Goal: Task Accomplishment & Management: Manage account settings

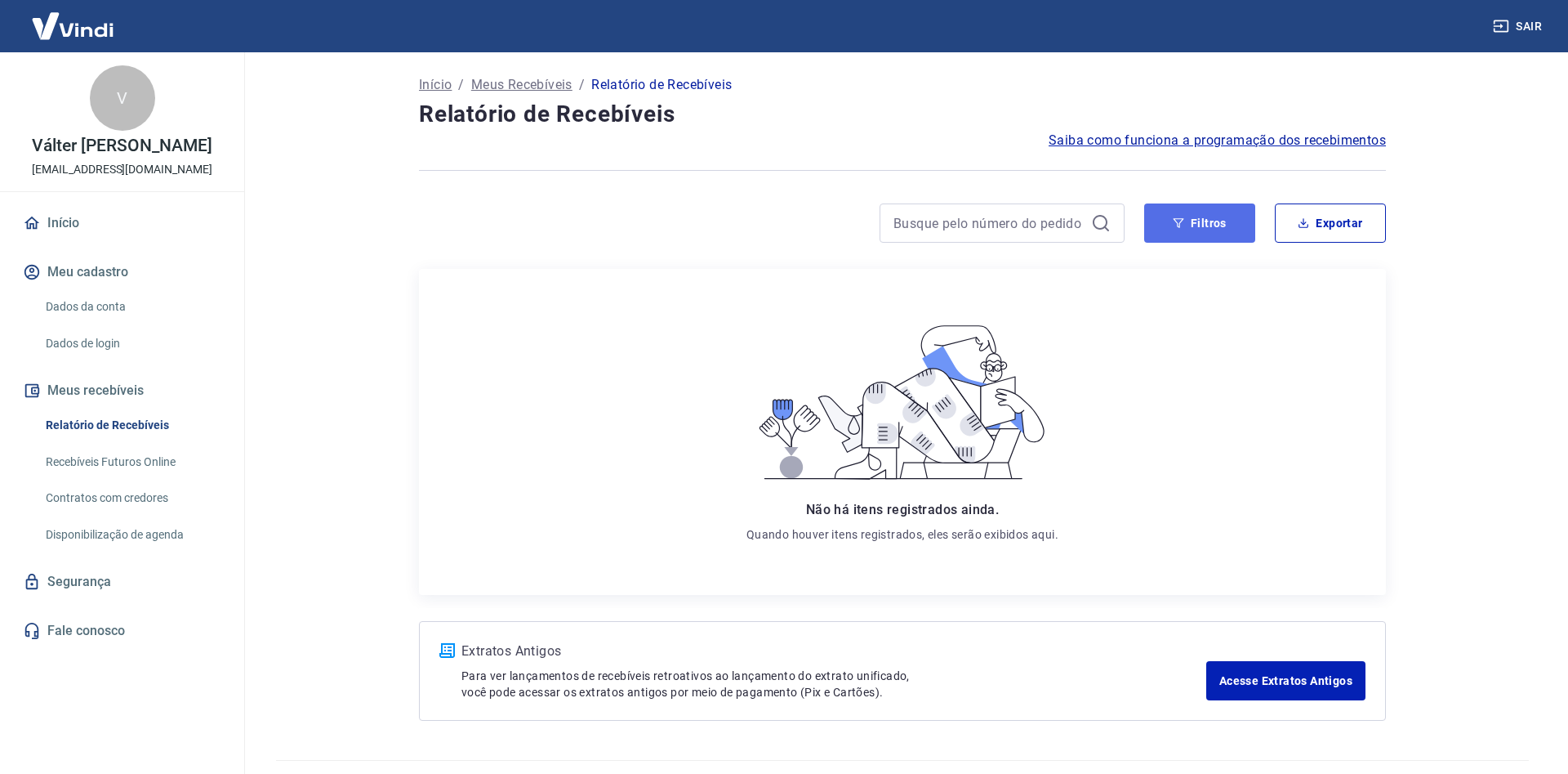
drag, startPoint x: 1209, startPoint y: 217, endPoint x: 1203, endPoint y: 211, distance: 8.5
click at [1208, 219] on button "Filtros" at bounding box center [1200, 223] width 111 height 39
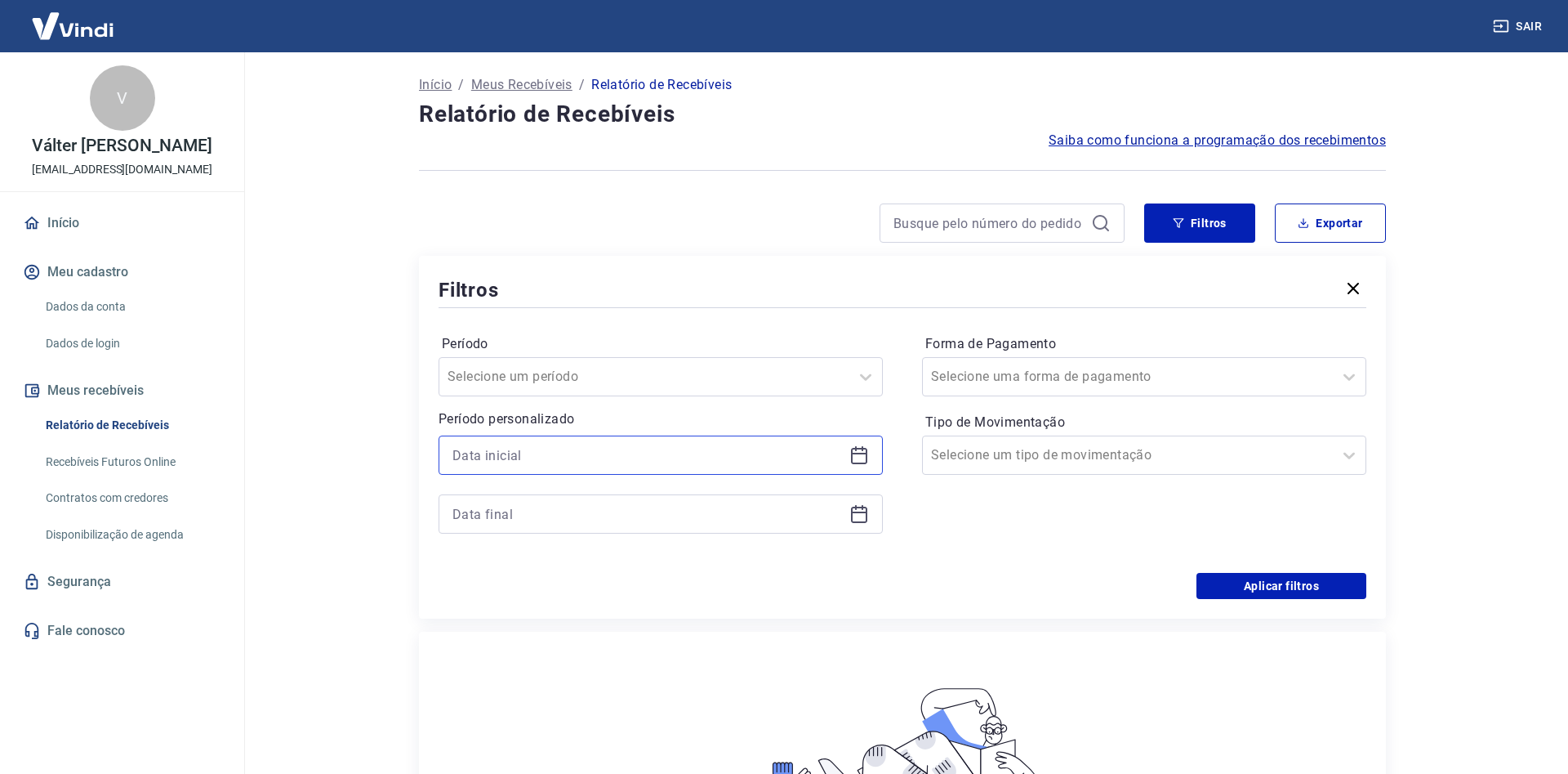
click at [504, 466] on input at bounding box center [648, 455] width 390 height 25
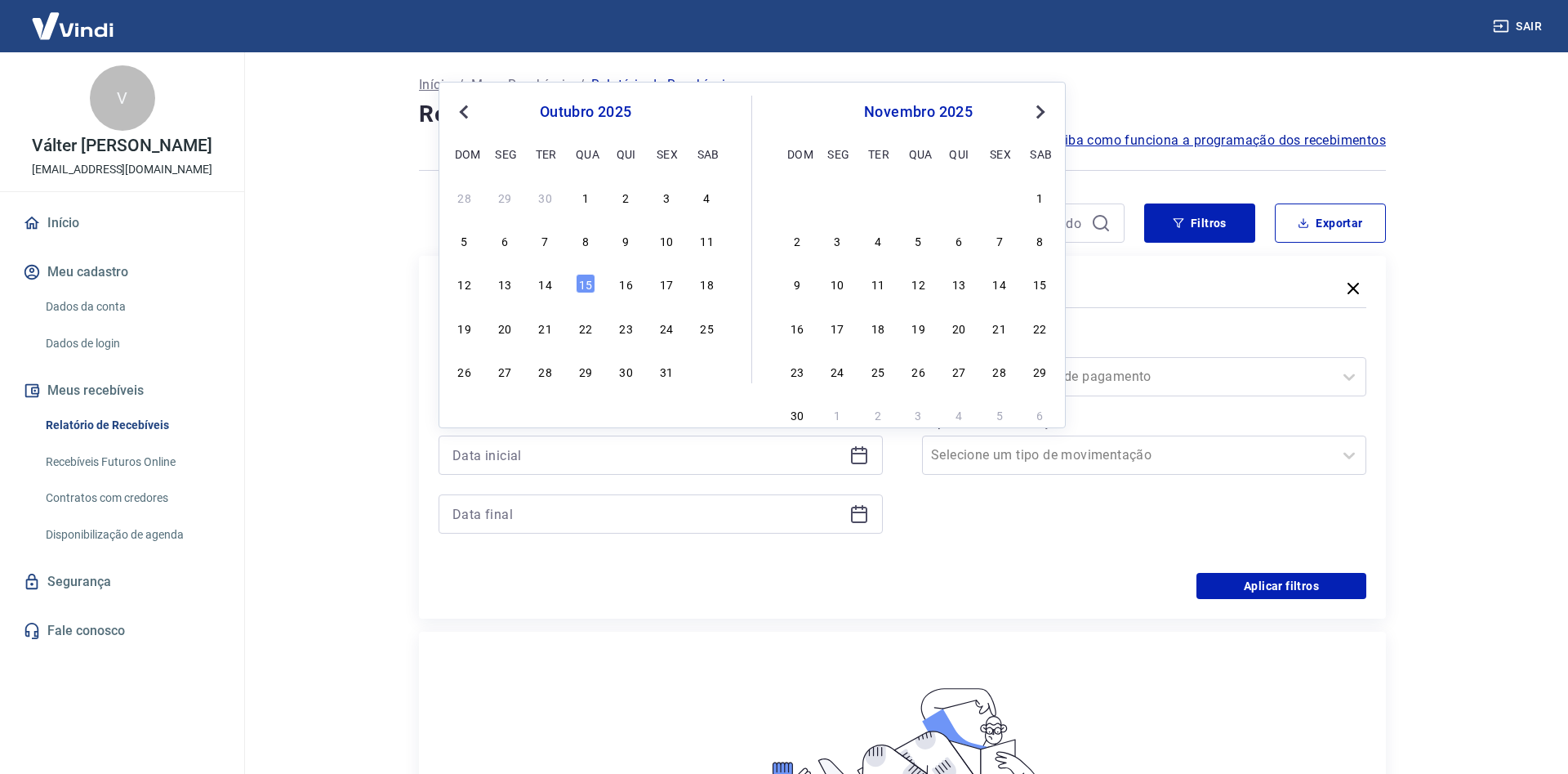
drag, startPoint x: 550, startPoint y: 281, endPoint x: 520, endPoint y: 357, distance: 81.7
click at [547, 282] on div "14" at bounding box center [545, 284] width 20 height 20
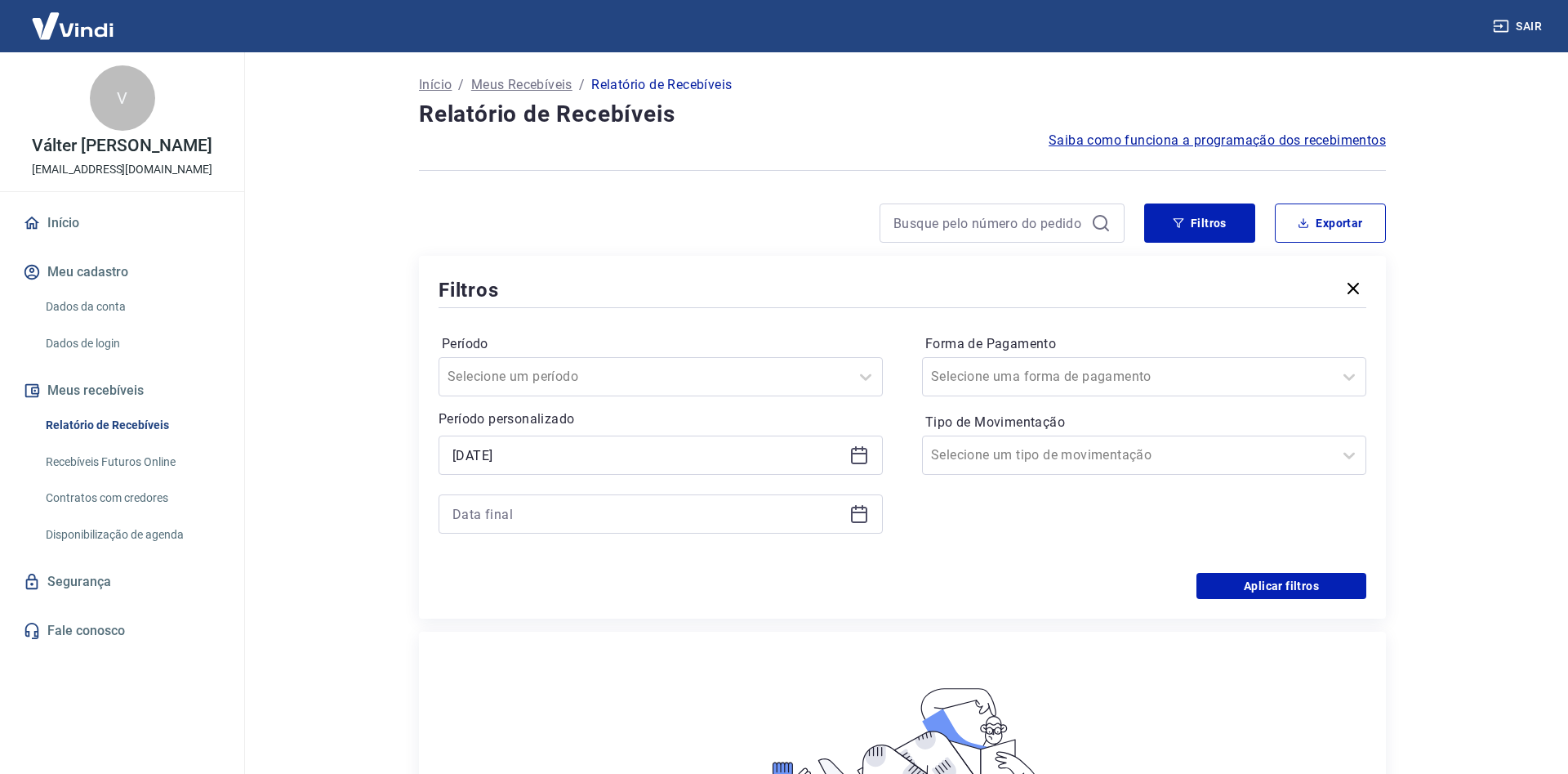
type input "[DATE]"
click at [505, 517] on input at bounding box center [648, 514] width 390 height 25
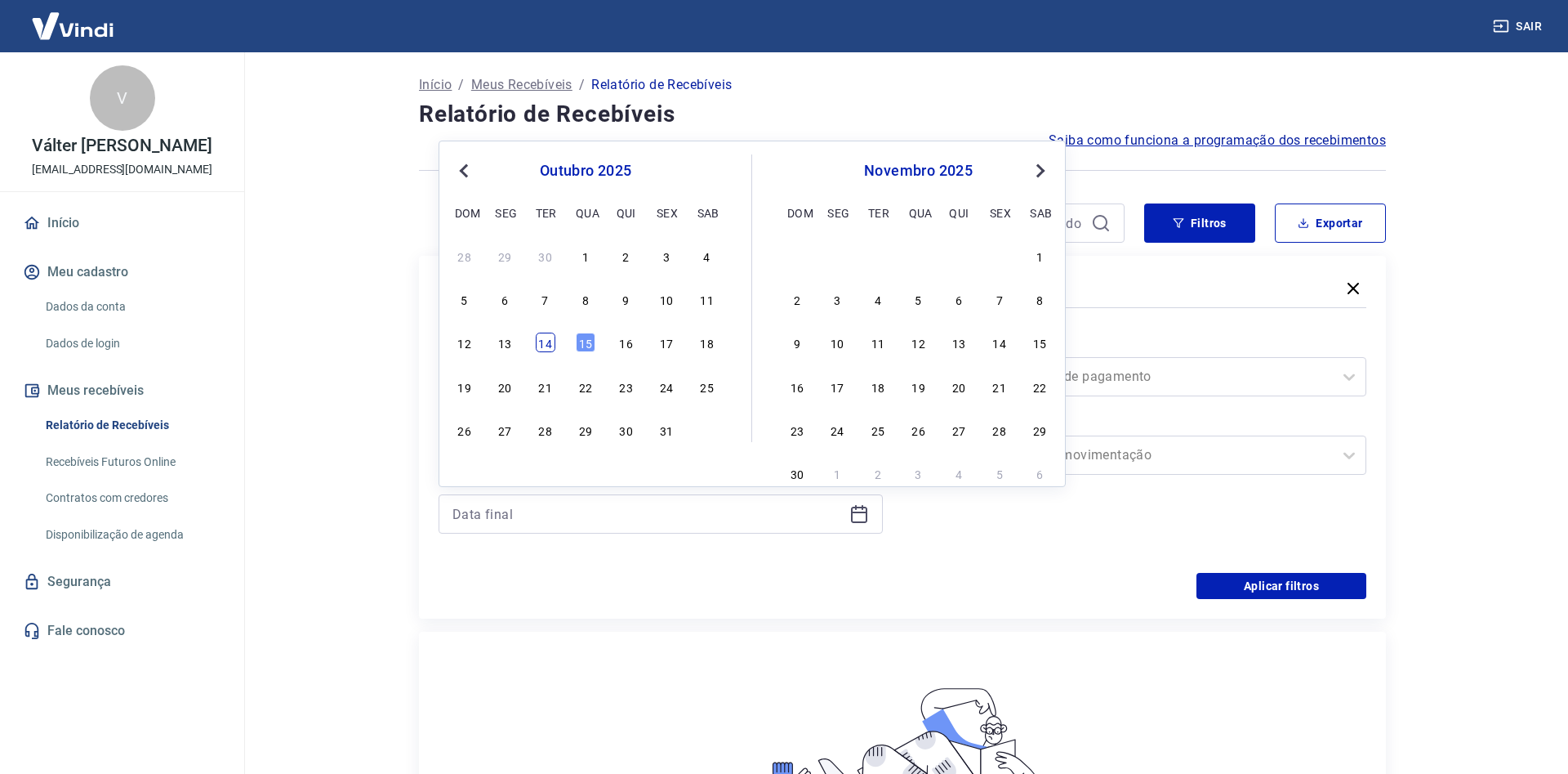
click at [548, 338] on div "14" at bounding box center [545, 342] width 20 height 20
type input "[DATE]"
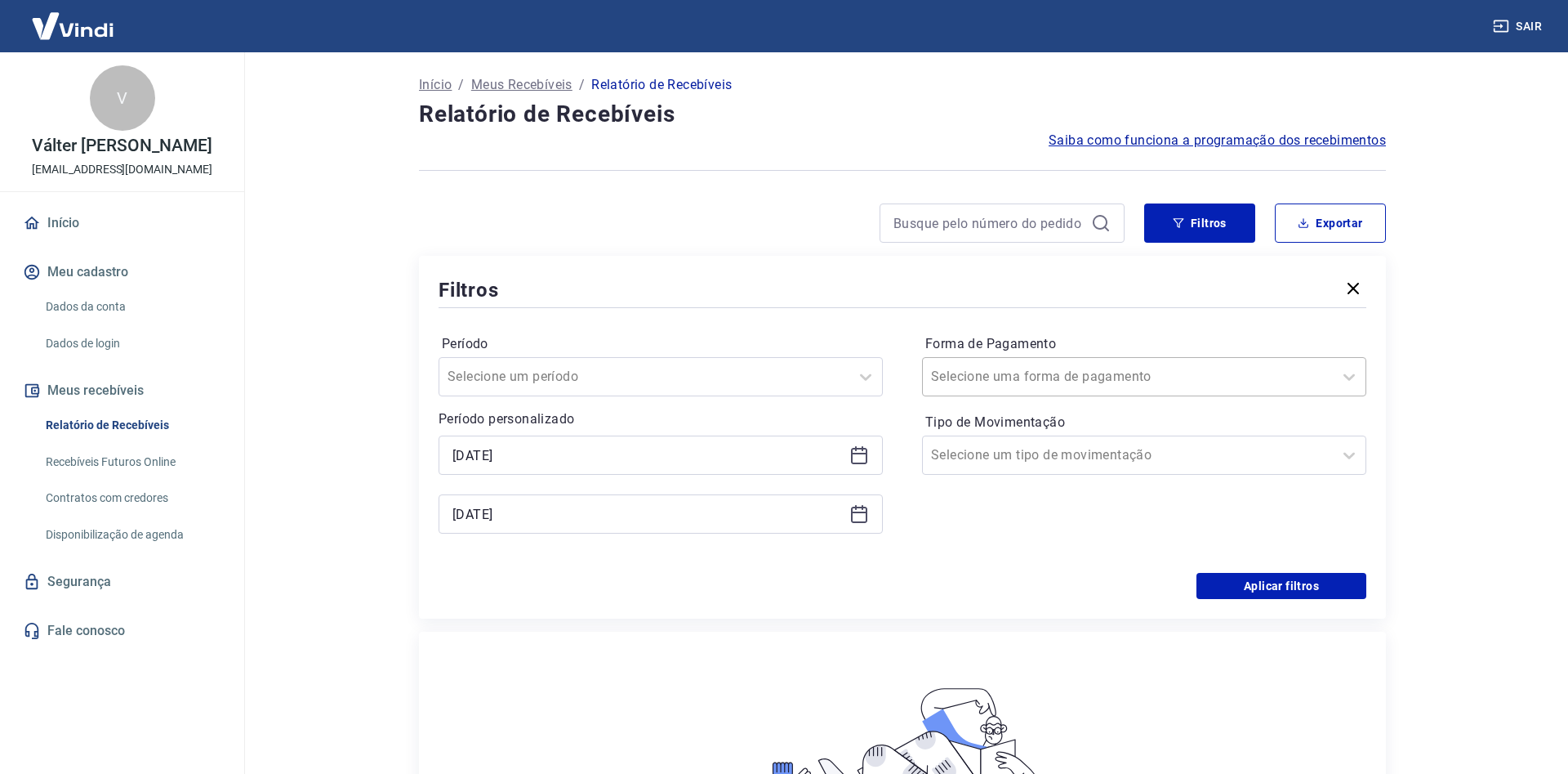
click at [1060, 374] on input "Forma de Pagamento" at bounding box center [1013, 376] width 165 height 20
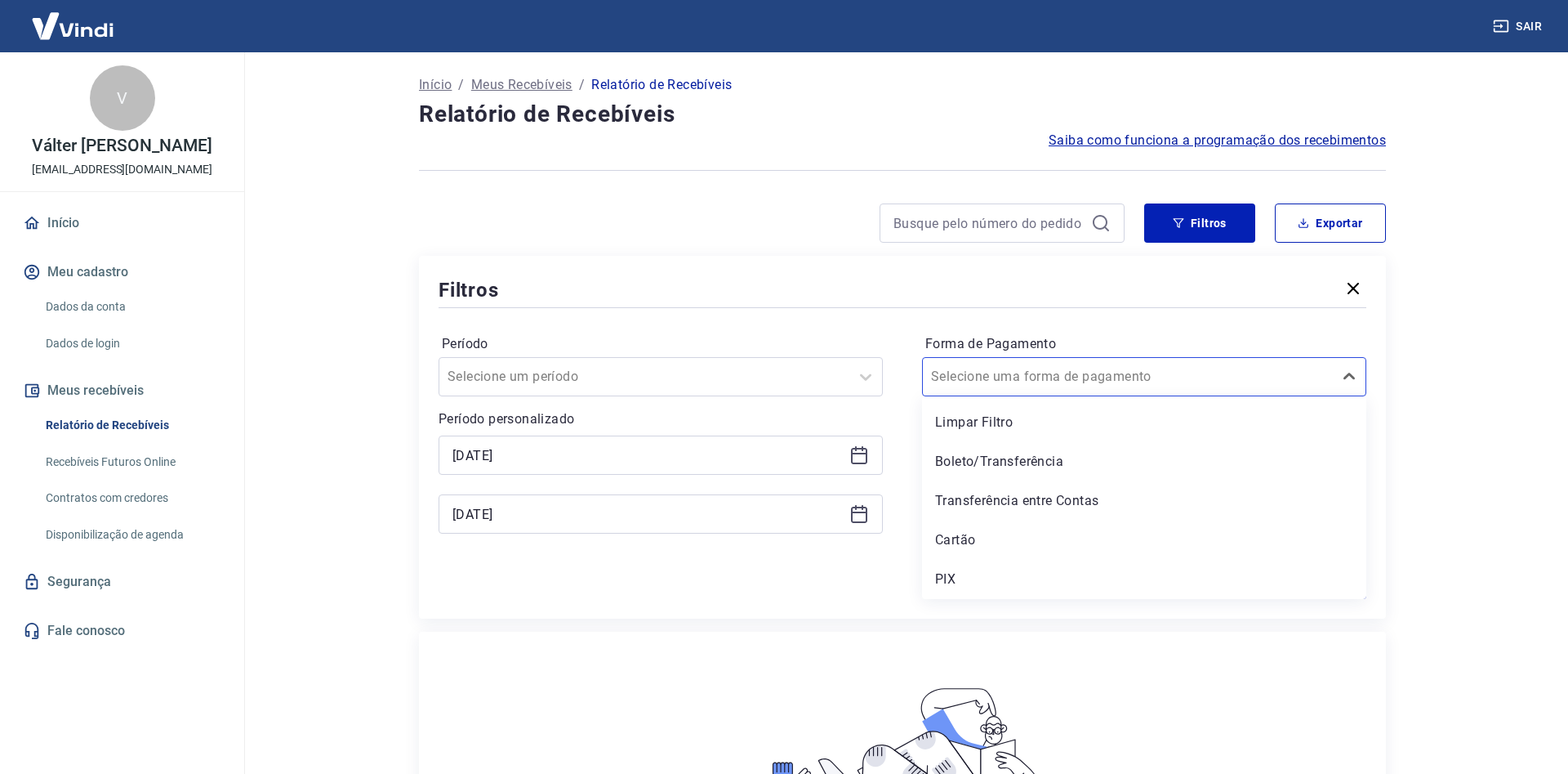
click at [955, 573] on div "PIX" at bounding box center [1144, 579] width 444 height 32
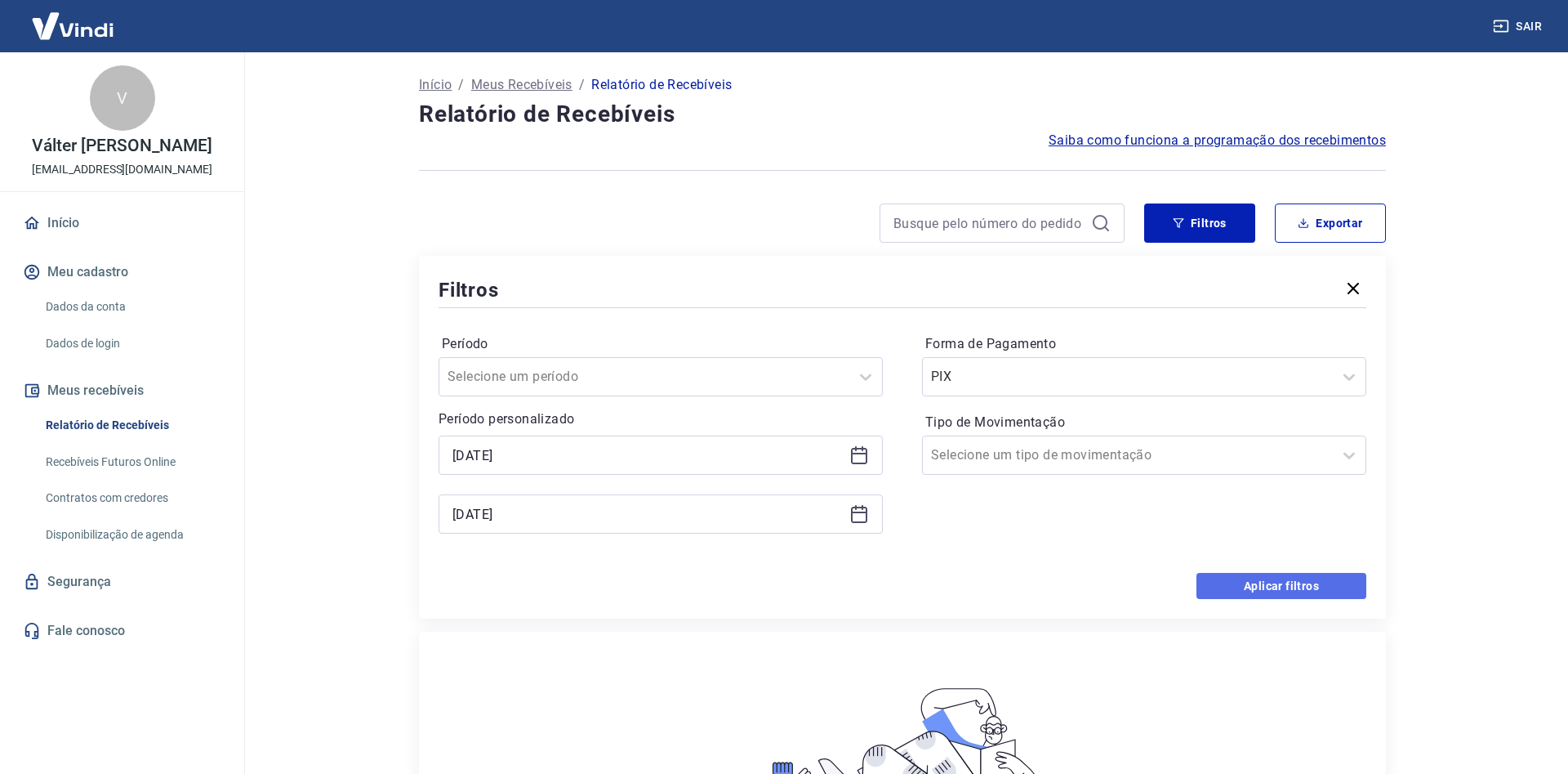
drag, startPoint x: 1238, startPoint y: 585, endPoint x: 1226, endPoint y: 580, distance: 13.0
click at [1239, 585] on button "Aplicar filtros" at bounding box center [1282, 585] width 170 height 26
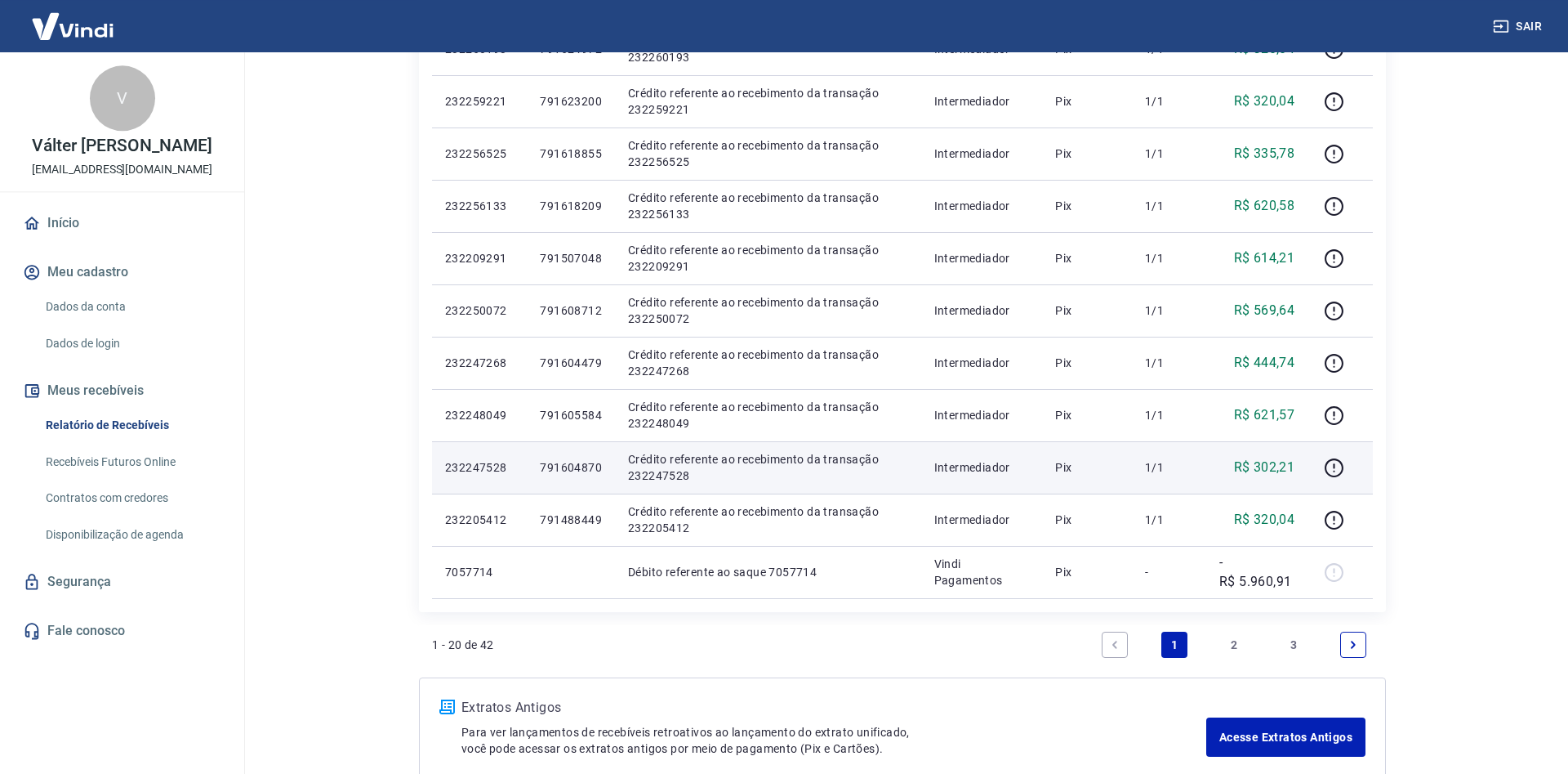
scroll to position [834, 0]
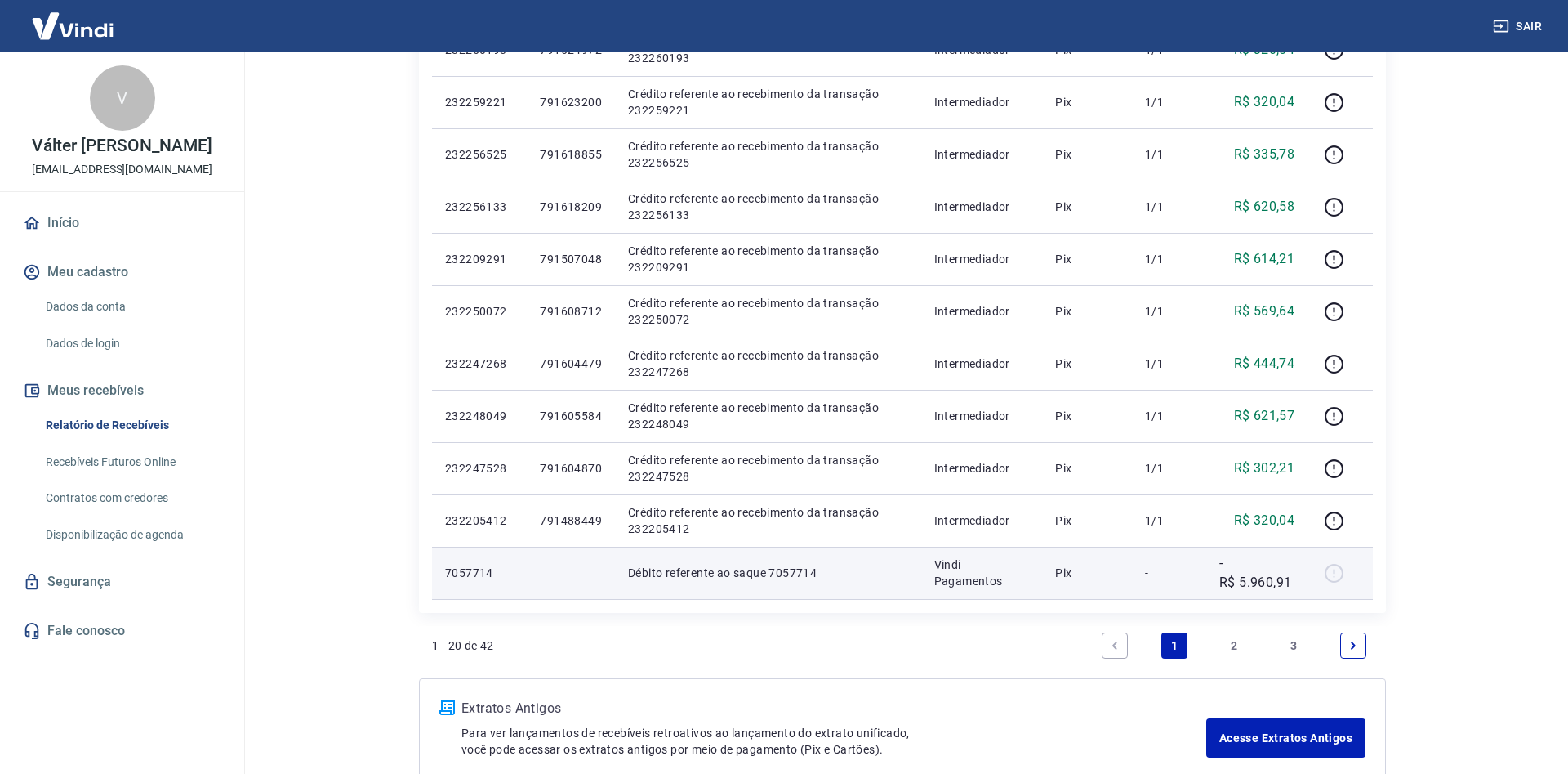
click at [1265, 581] on p "-R$ 5.960,91" at bounding box center [1257, 572] width 75 height 39
drag, startPoint x: 1265, startPoint y: 581, endPoint x: 1281, endPoint y: 581, distance: 16.0
click at [1266, 581] on p "-R$ 5.960,91" at bounding box center [1257, 572] width 75 height 39
click at [1295, 583] on p "-R$ 5.960,91" at bounding box center [1257, 572] width 75 height 39
drag, startPoint x: 1292, startPoint y: 584, endPoint x: 1239, endPoint y: 580, distance: 53.2
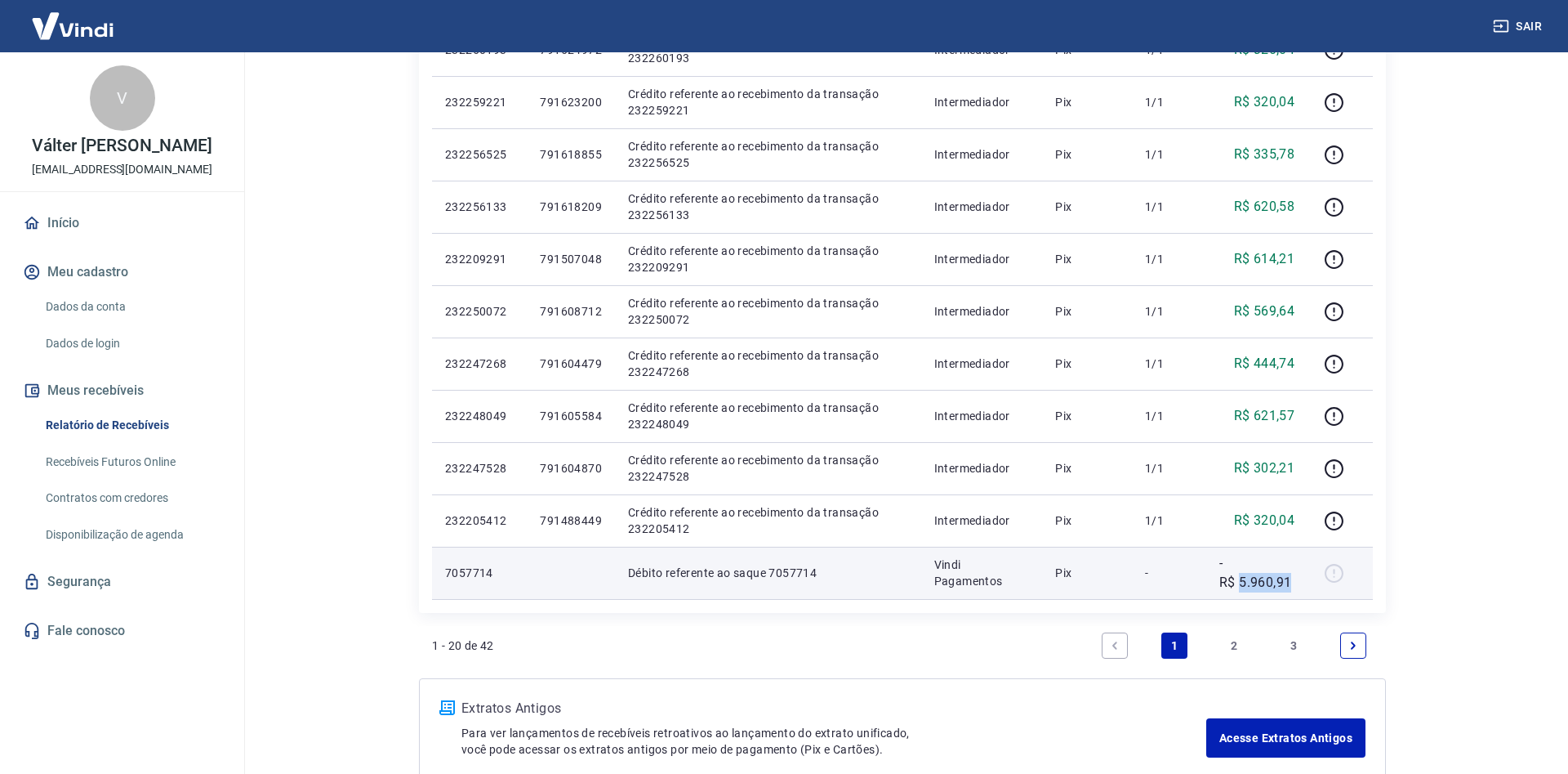
click at [1239, 580] on p "-R$ 5.960,91" at bounding box center [1257, 572] width 75 height 39
copy p "5.960,91"
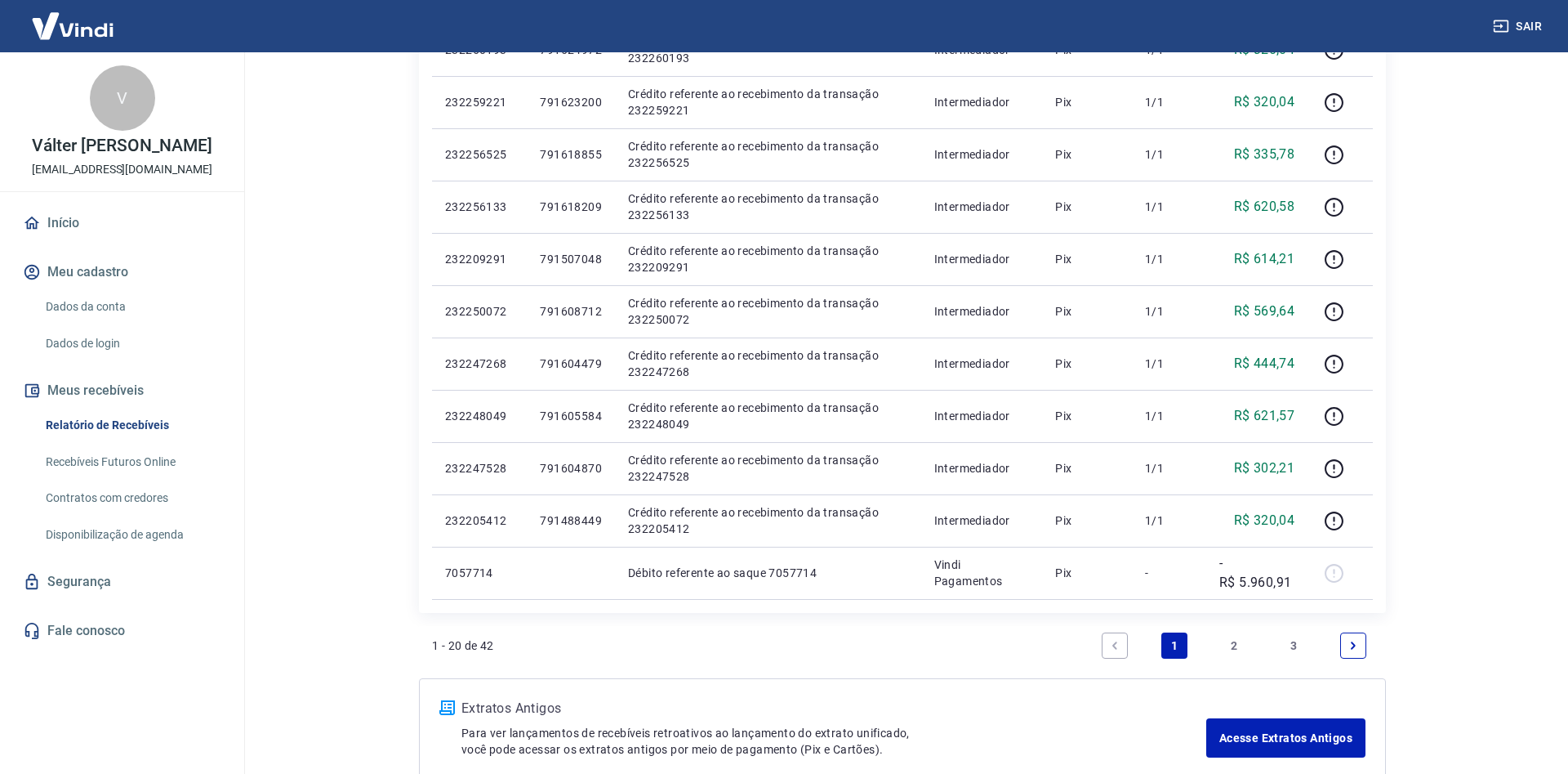
click at [1238, 654] on link "2" at bounding box center [1233, 645] width 26 height 26
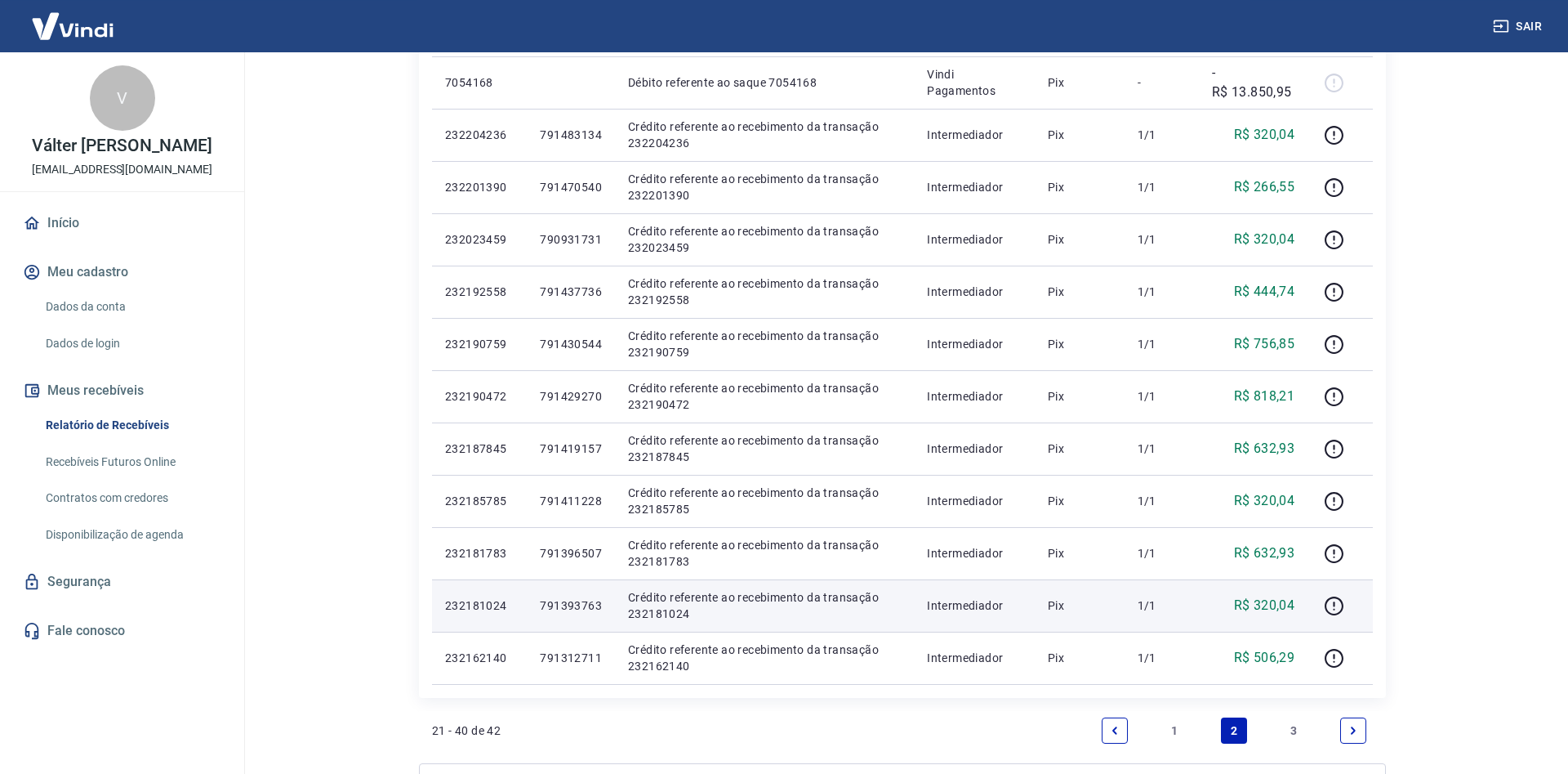
scroll to position [750, 0]
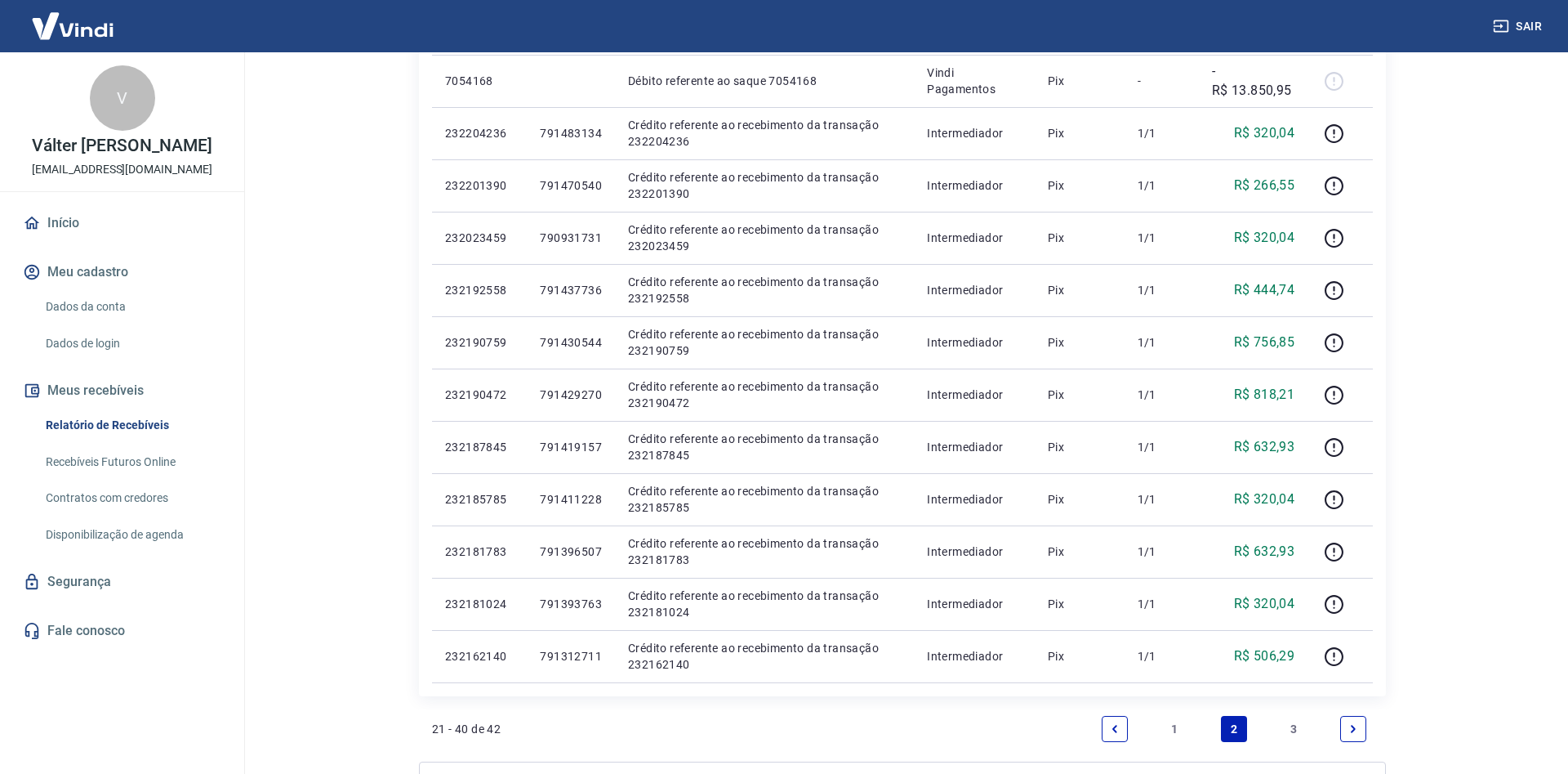
click at [1298, 730] on link "3" at bounding box center [1293, 728] width 26 height 26
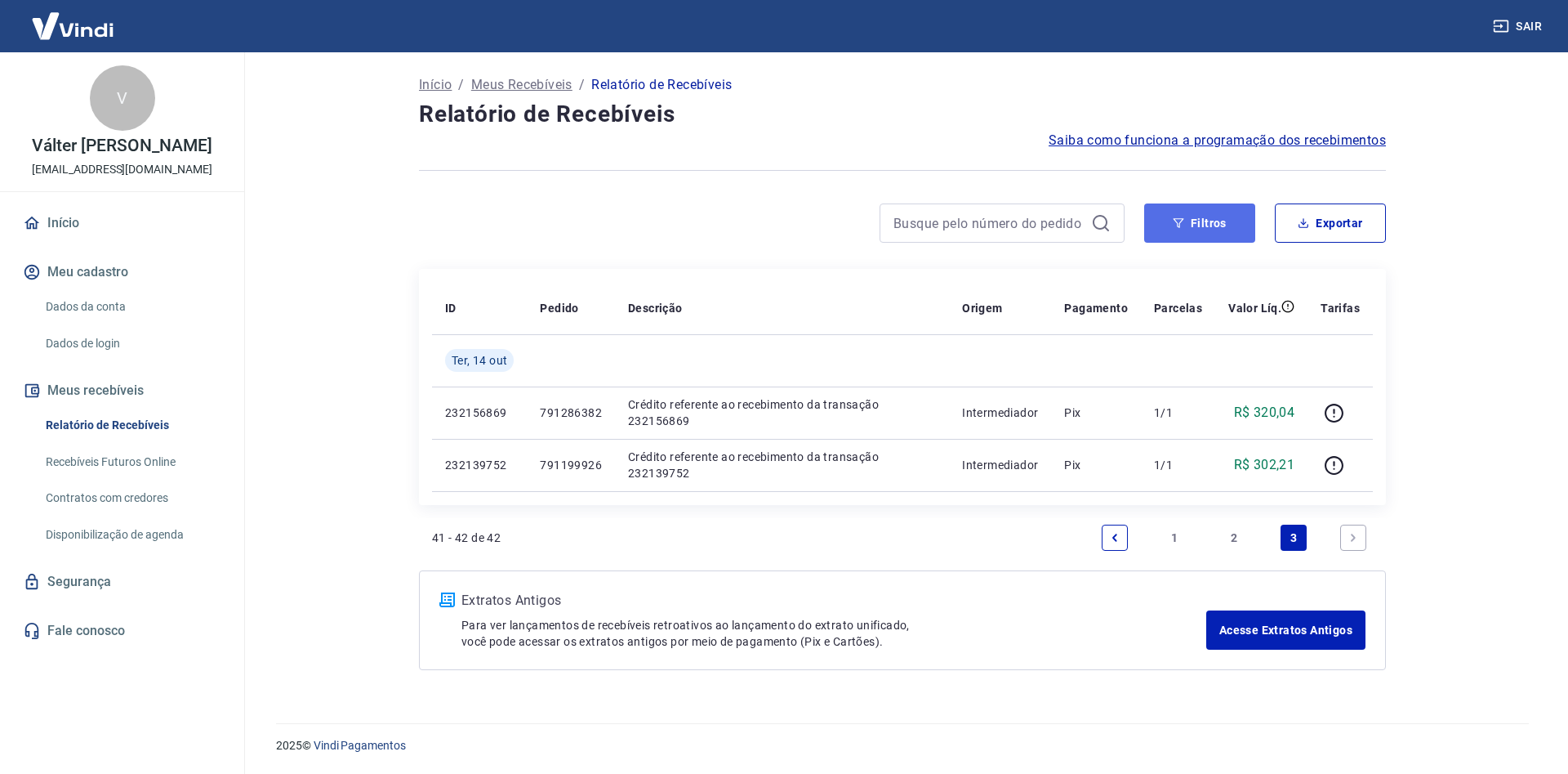
click at [1183, 221] on icon "button" at bounding box center [1179, 223] width 10 height 10
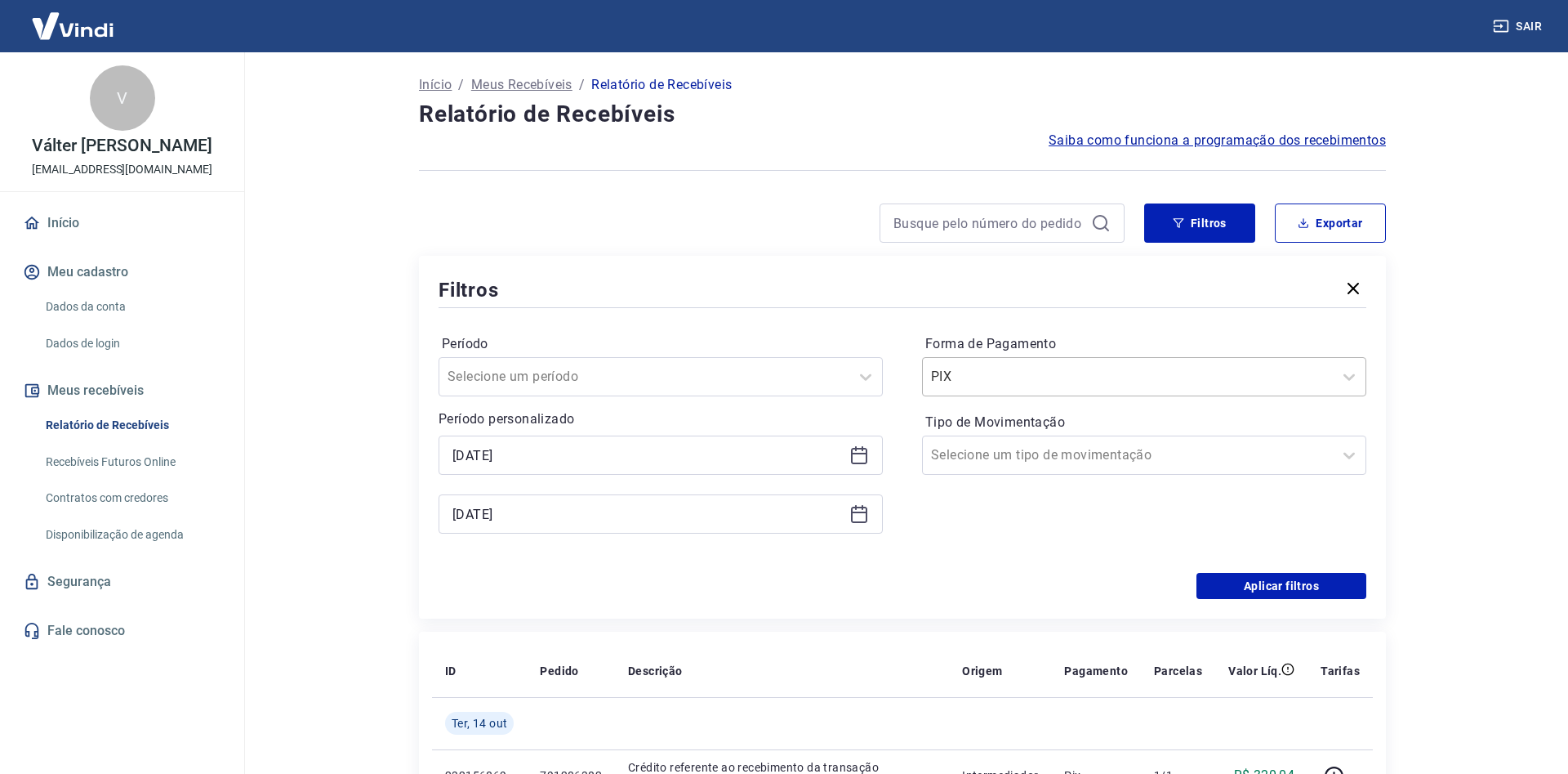
click at [974, 378] on input "Forma de Pagamento" at bounding box center [1013, 376] width 165 height 20
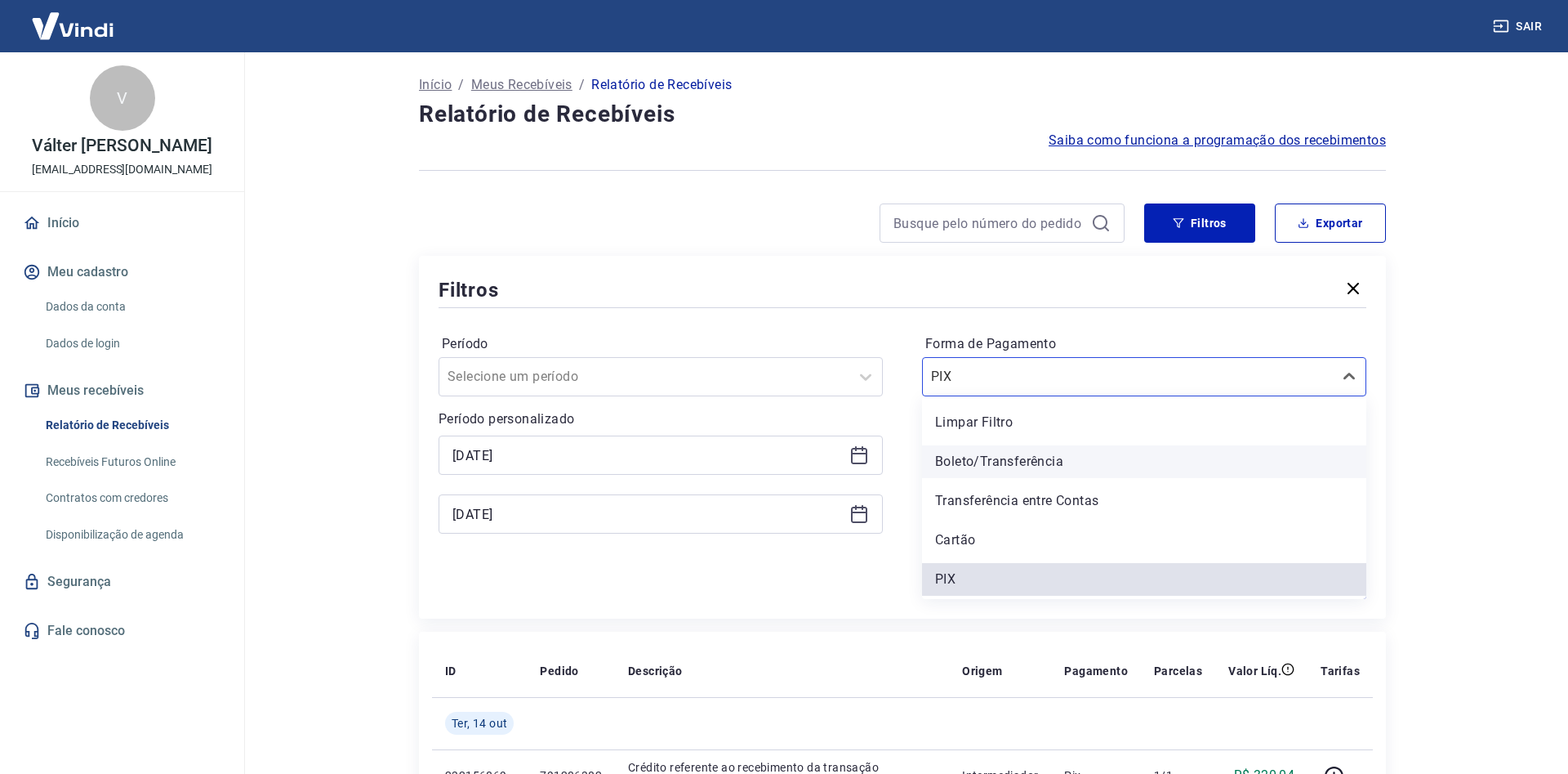
click at [1023, 466] on div "Boleto/Transferência" at bounding box center [1144, 462] width 444 height 32
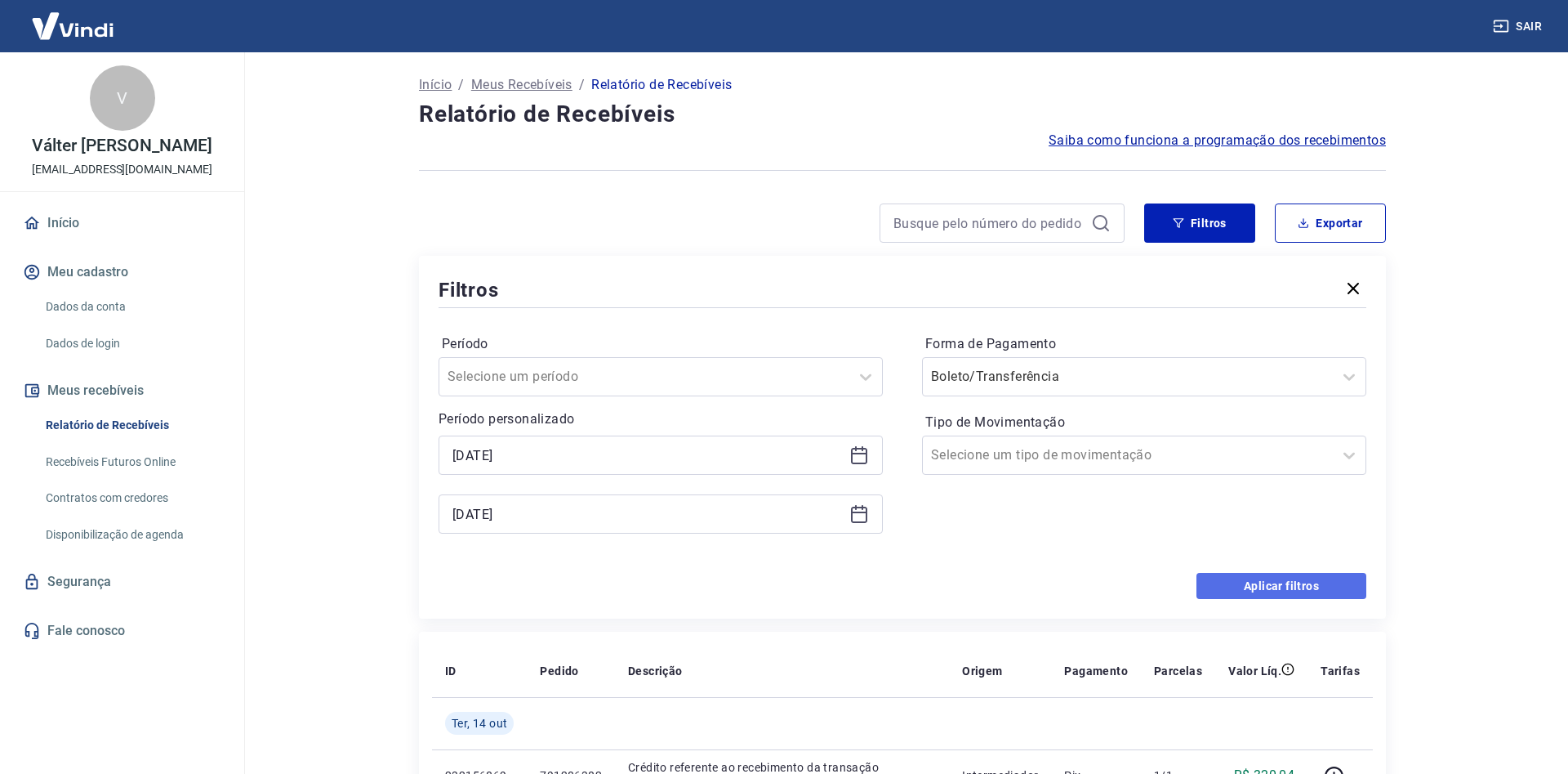
click at [1262, 587] on button "Aplicar filtros" at bounding box center [1282, 585] width 170 height 26
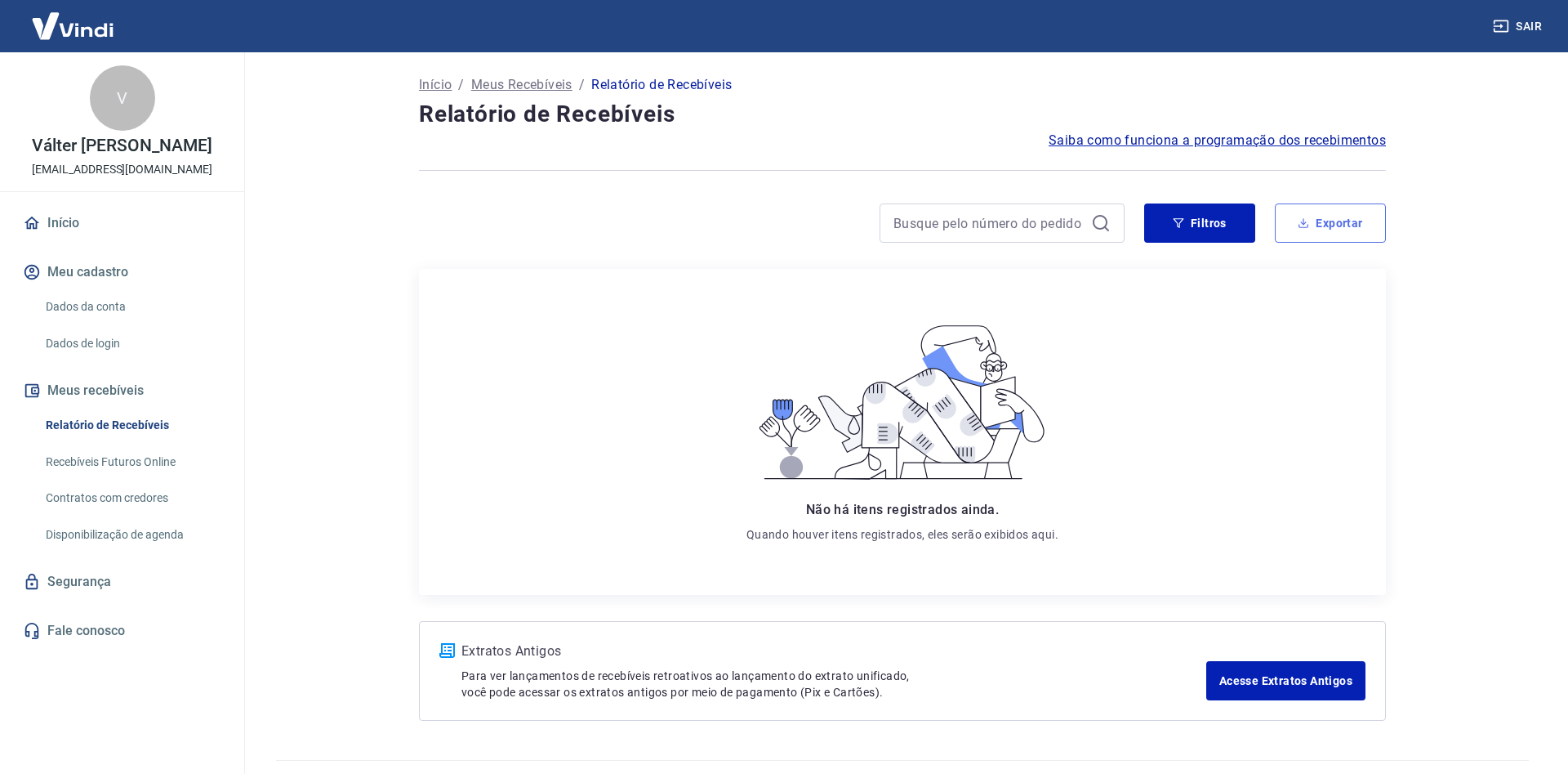
click at [1324, 221] on button "Exportar" at bounding box center [1330, 223] width 111 height 39
type input "[DATE]"
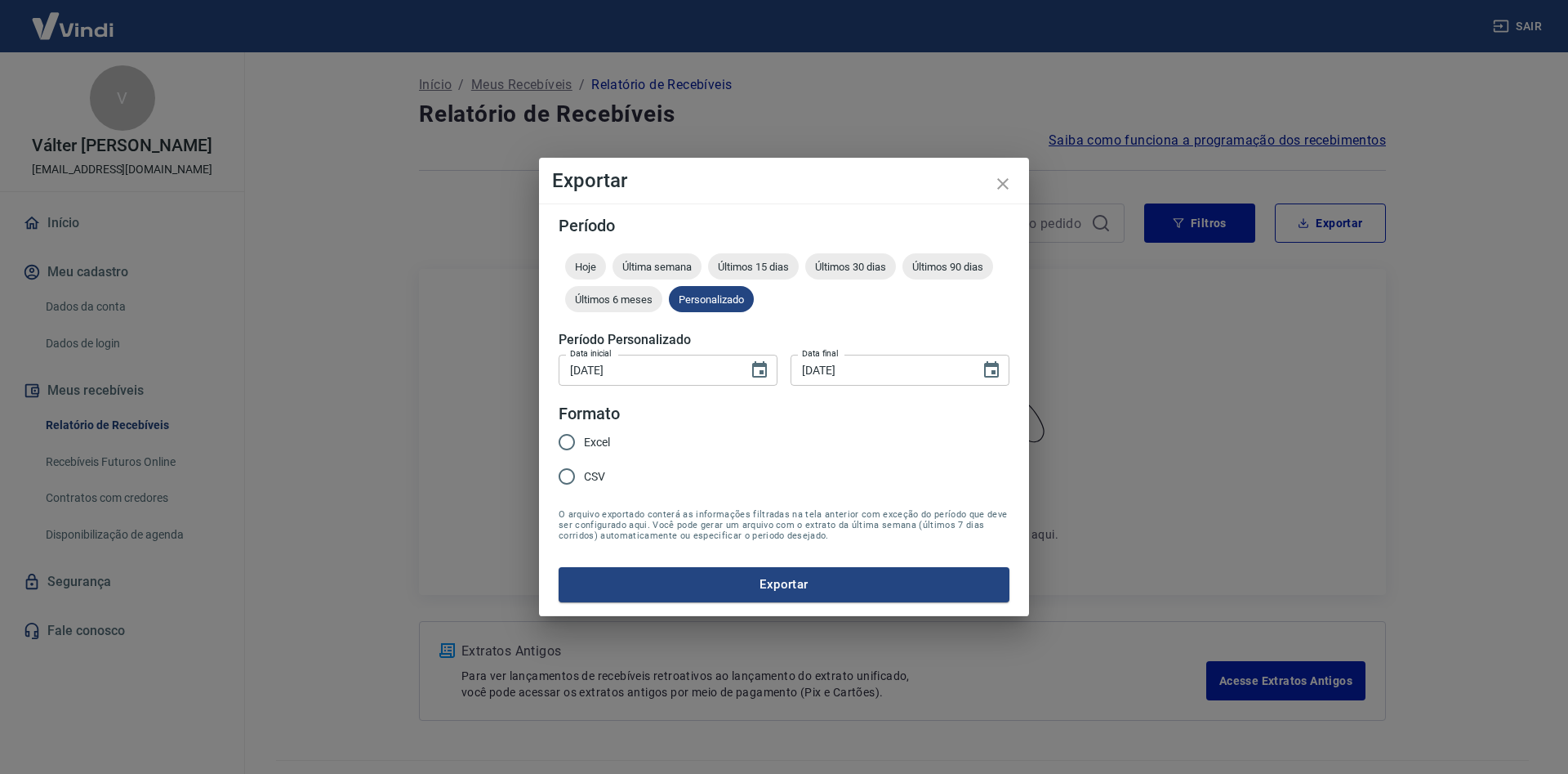
drag, startPoint x: 594, startPoint y: 440, endPoint x: 676, endPoint y: 544, distance: 132.4
click at [598, 442] on span "Excel" at bounding box center [597, 443] width 26 height 17
drag, startPoint x: 1011, startPoint y: 175, endPoint x: 1007, endPoint y: 214, distance: 39.2
click at [1009, 176] on icon "close" at bounding box center [1003, 184] width 20 height 20
